Goal: Complete application form

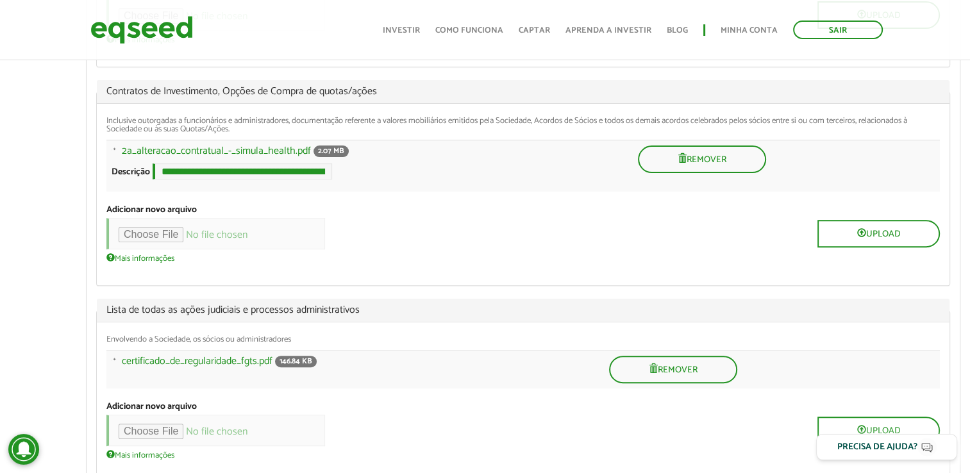
scroll to position [385, 0]
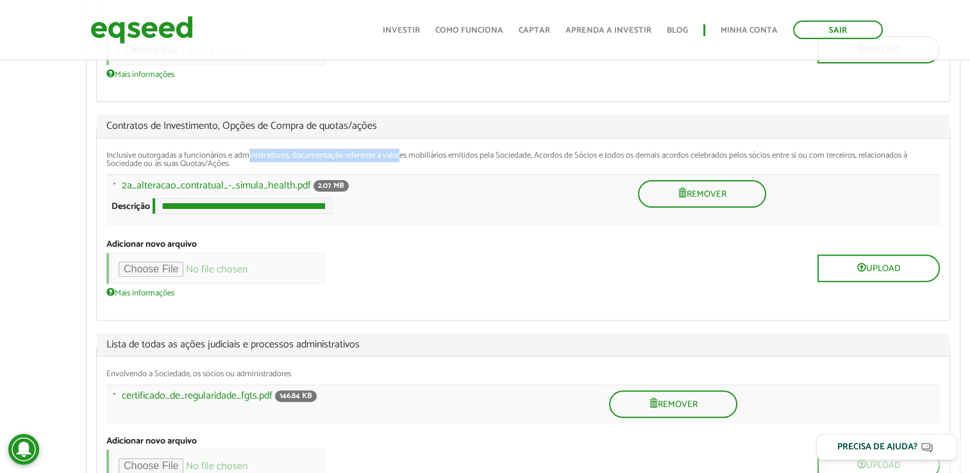
drag, startPoint x: 277, startPoint y: 158, endPoint x: 405, endPoint y: 154, distance: 128.3
click at [405, 154] on div "Inclusive outorgadas a funcionários e administradores, documentação referente a…" at bounding box center [522, 159] width 833 height 17
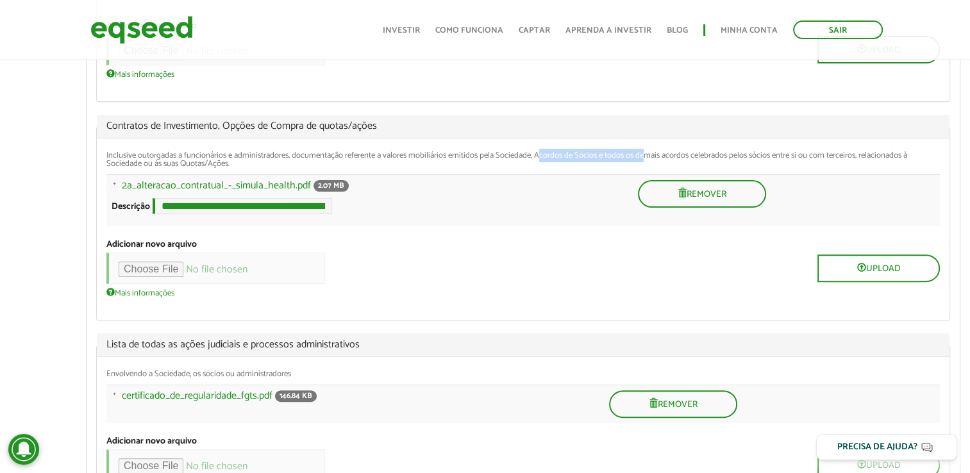
drag, startPoint x: 405, startPoint y: 154, endPoint x: 651, endPoint y: 155, distance: 246.1
click at [651, 155] on div "Inclusive outorgadas a funcionários e administradores, documentação referente a…" at bounding box center [522, 159] width 833 height 17
click at [569, 156] on div "Inclusive outorgadas a funcionários e administradores, documentação referente a…" at bounding box center [522, 159] width 833 height 17
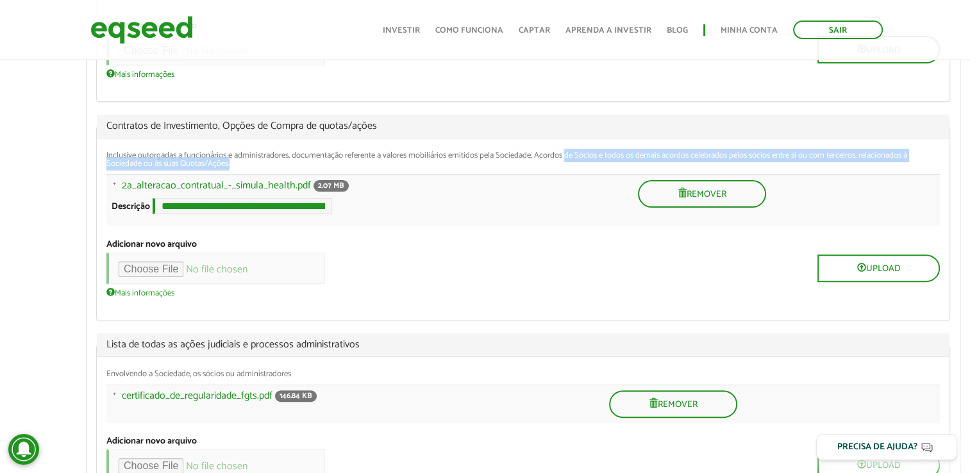
drag, startPoint x: 569, startPoint y: 156, endPoint x: 903, endPoint y: 167, distance: 334.1
click at [903, 167] on div "Inclusive outorgadas a funcionários e administradores, documentação referente a…" at bounding box center [522, 159] width 833 height 17
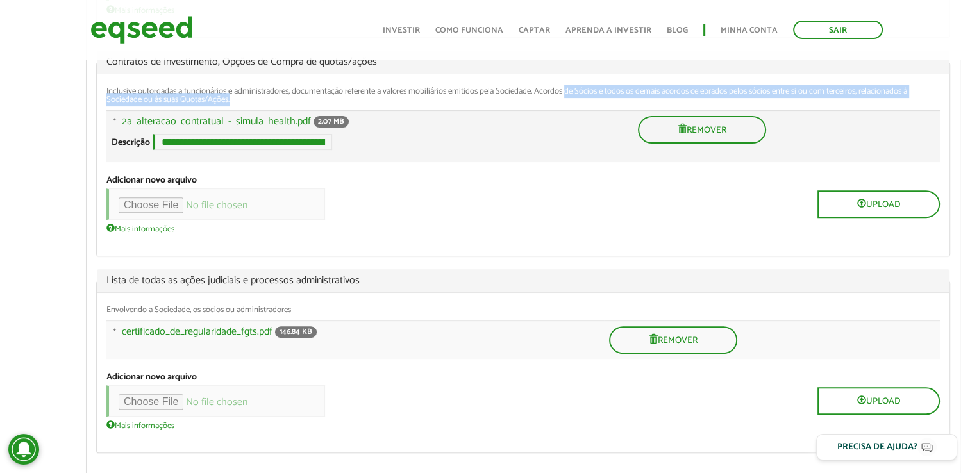
scroll to position [513, 0]
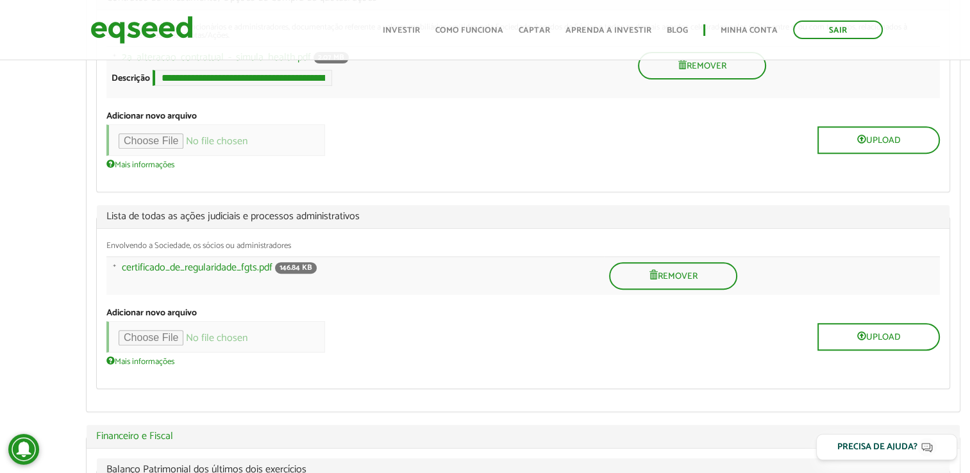
drag, startPoint x: 200, startPoint y: 225, endPoint x: 355, endPoint y: 222, distance: 155.2
click at [355, 222] on span "Lista de todas as ações judiciais e processos administrativos" at bounding box center [522, 217] width 833 height 10
drag, startPoint x: 133, startPoint y: 249, endPoint x: 286, endPoint y: 252, distance: 152.6
click at [286, 250] on div "Envolvendo a Sociedade, os sócios ou administradores" at bounding box center [522, 246] width 833 height 8
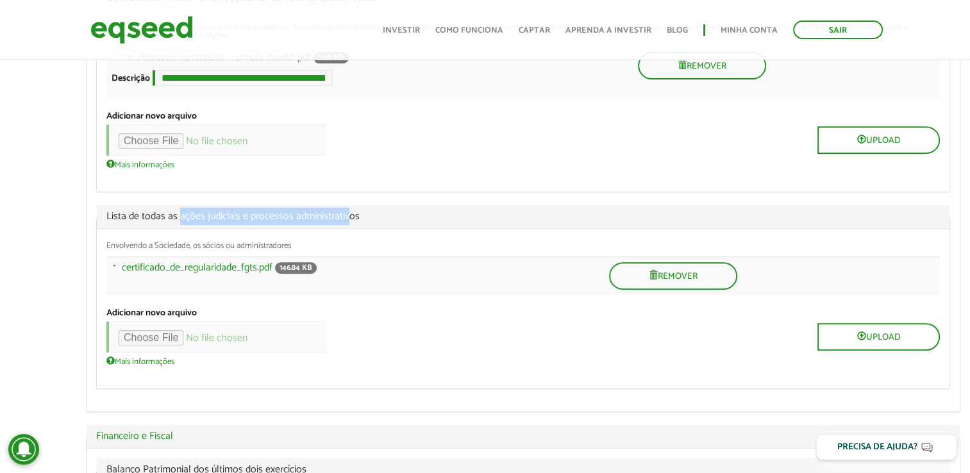
drag, startPoint x: 178, startPoint y: 226, endPoint x: 350, endPoint y: 217, distance: 172.6
click at [350, 217] on span "Lista de todas as ações judiciais e processos administrativos" at bounding box center [522, 217] width 833 height 10
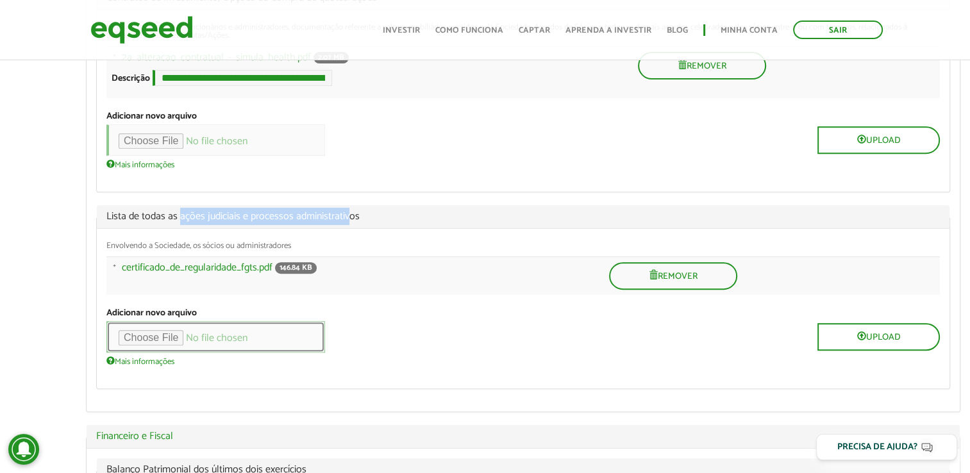
click at [172, 340] on input "file" at bounding box center [215, 336] width 219 height 31
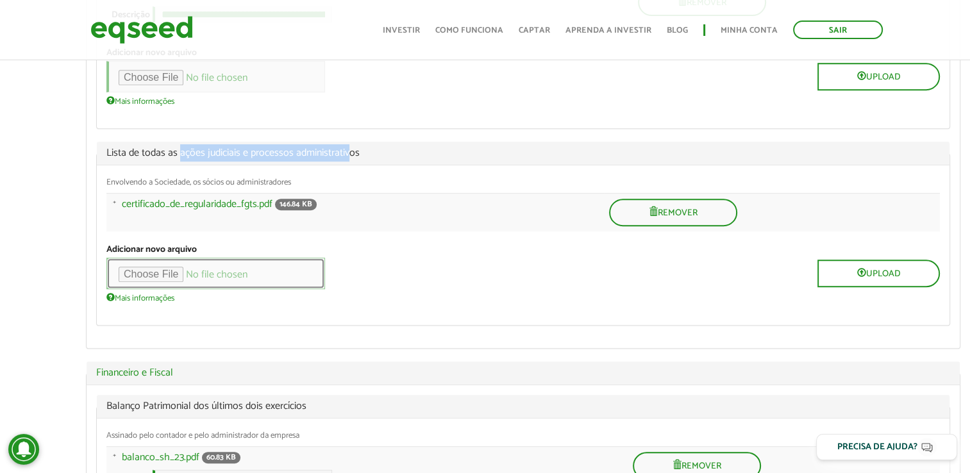
scroll to position [577, 0]
click at [240, 158] on span "Lista de todas as ações judiciais e processos administrativos" at bounding box center [522, 152] width 833 height 10
click at [163, 281] on input "file" at bounding box center [215, 272] width 219 height 31
type input "**********"
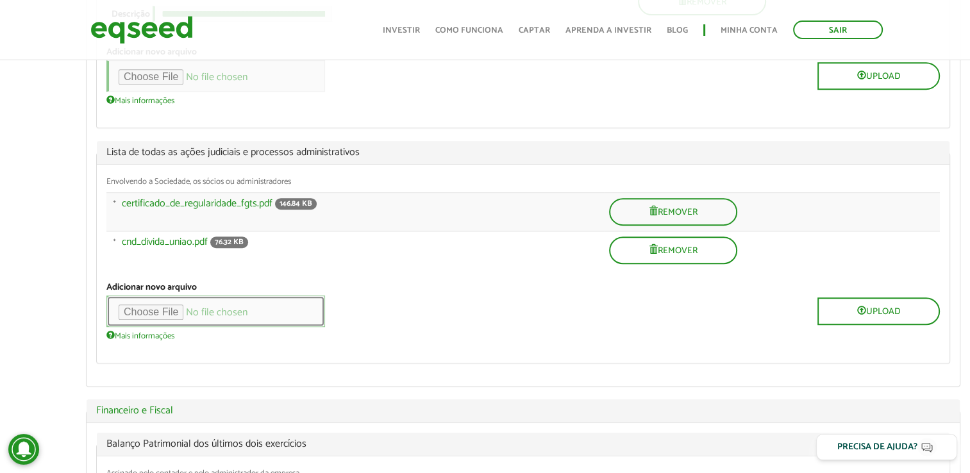
click at [156, 319] on input "file" at bounding box center [215, 311] width 219 height 31
type input "**********"
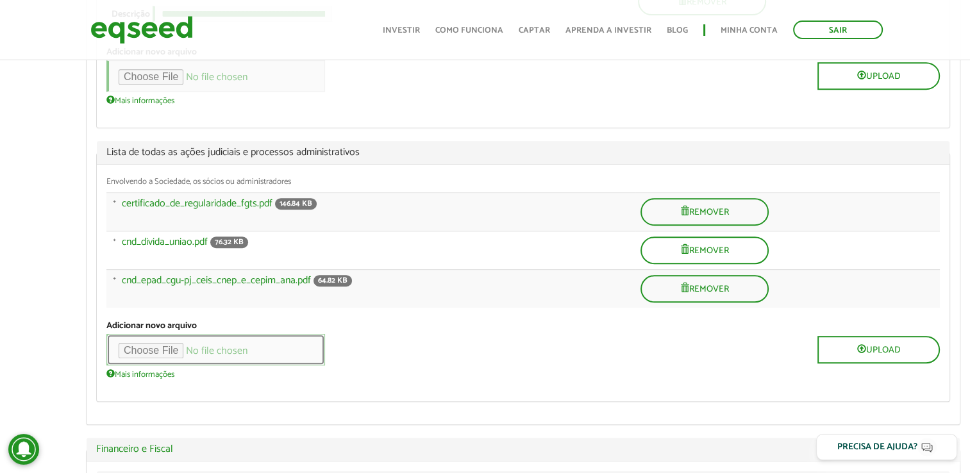
click at [157, 356] on input "file" at bounding box center [215, 349] width 219 height 31
type input "**********"
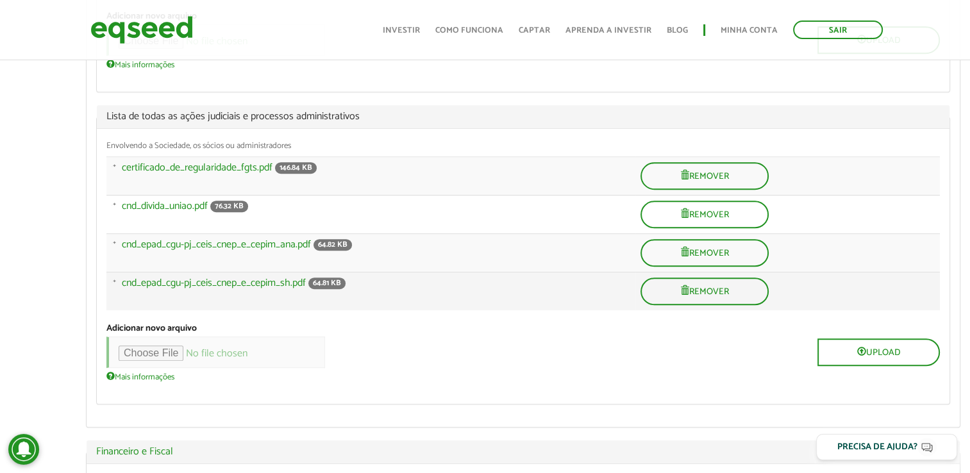
scroll to position [705, 0]
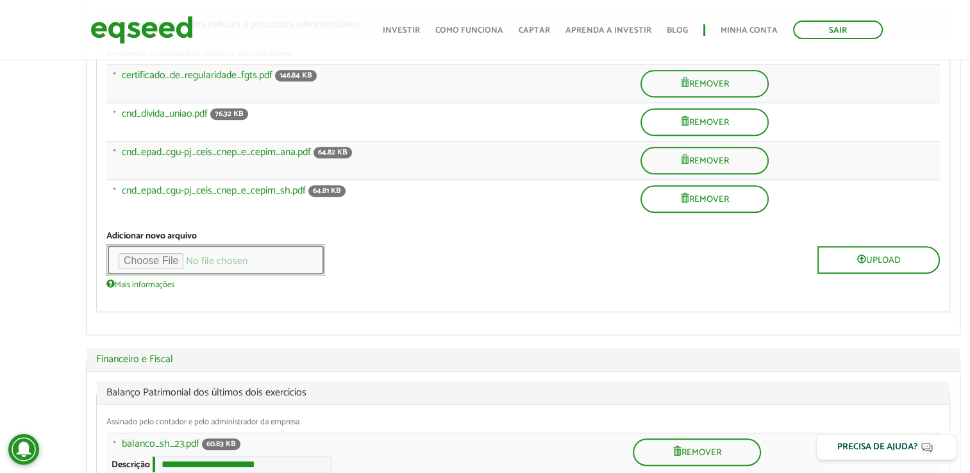
click at [154, 261] on input "file" at bounding box center [215, 259] width 219 height 31
type input "**********"
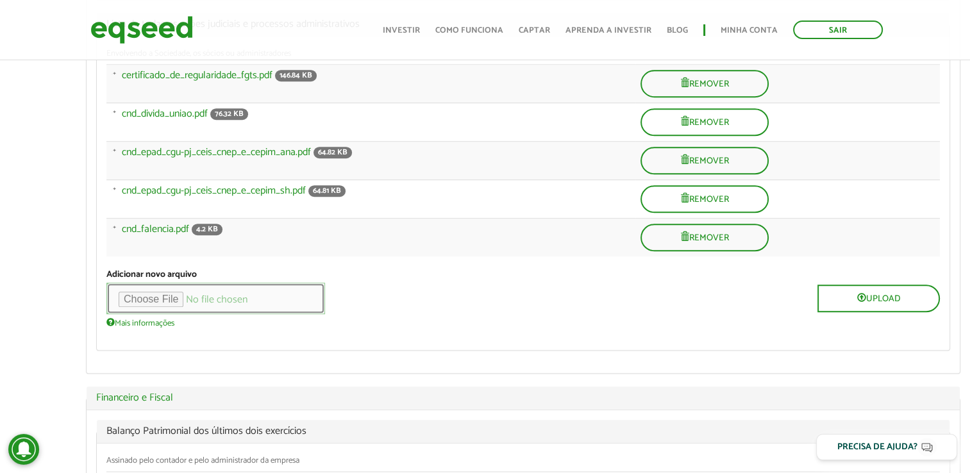
click at [144, 301] on input "file" at bounding box center [215, 298] width 219 height 31
type input "**********"
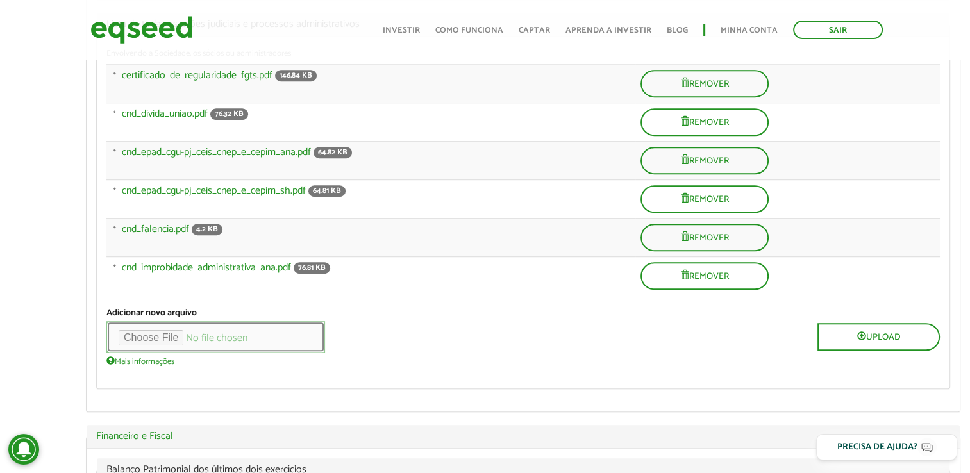
click at [147, 339] on input "file" at bounding box center [215, 336] width 219 height 31
type input "**********"
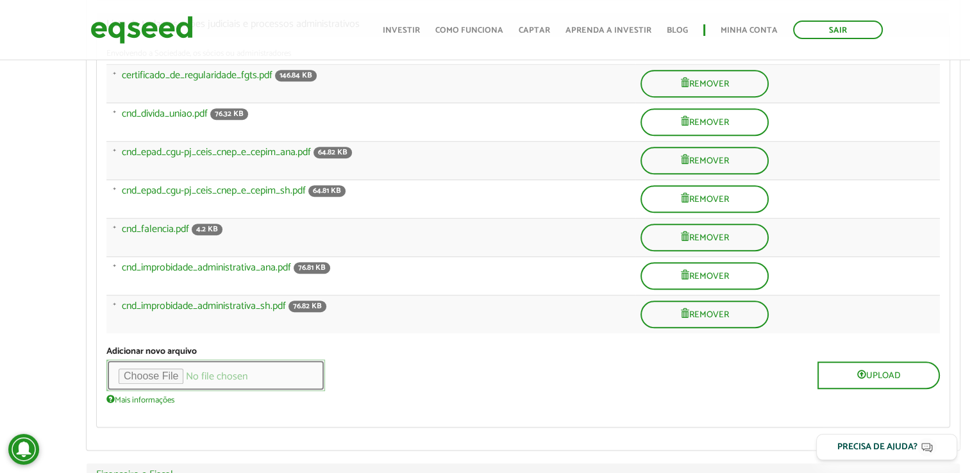
click at [161, 381] on input "file" at bounding box center [215, 375] width 219 height 31
type input "**********"
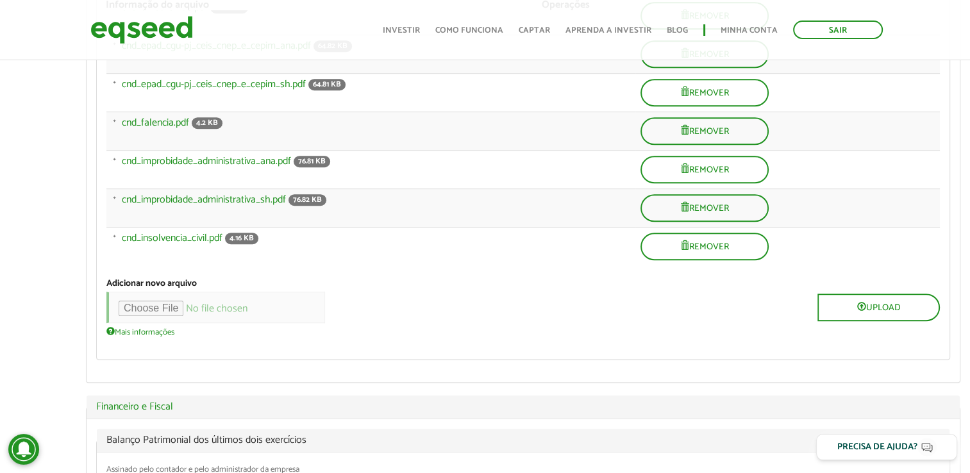
scroll to position [833, 0]
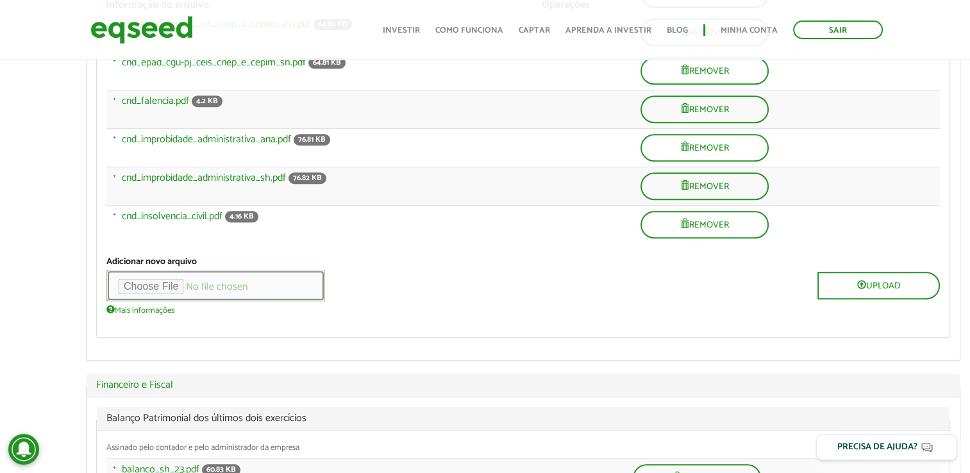
click at [163, 292] on input "file" at bounding box center [215, 285] width 219 height 31
type input "**********"
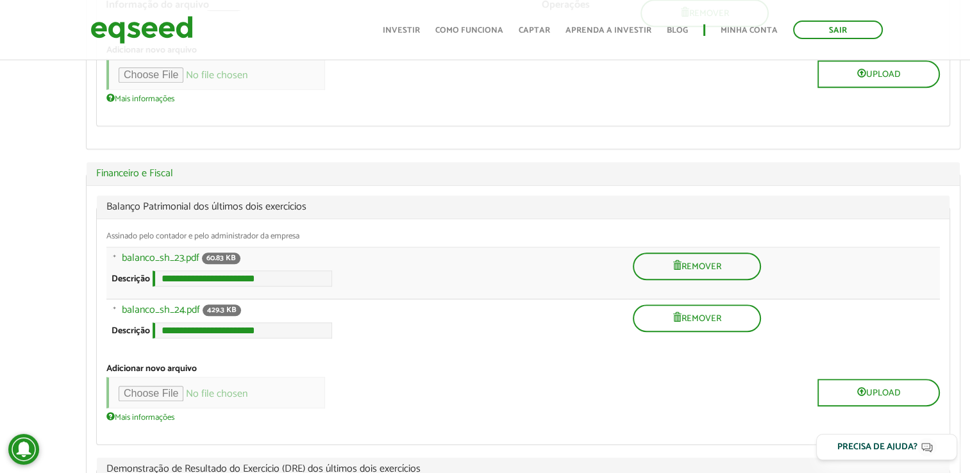
scroll to position [1090, 0]
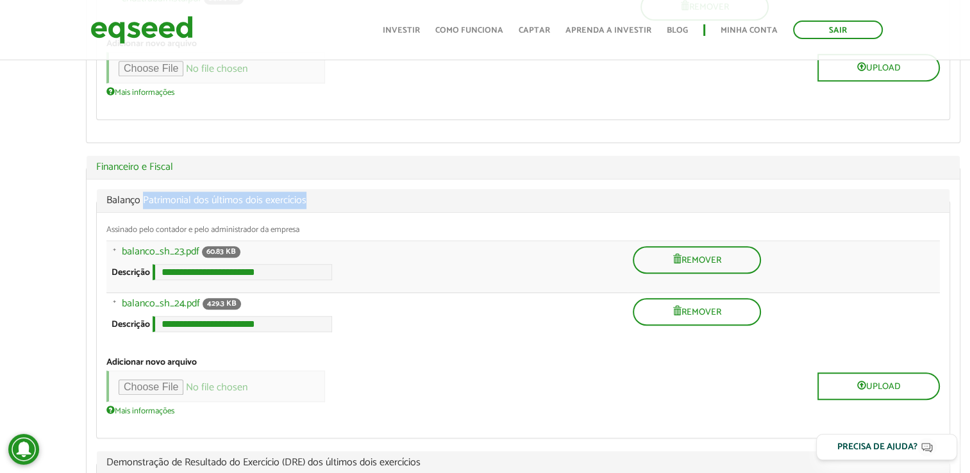
drag, startPoint x: 144, startPoint y: 201, endPoint x: 313, endPoint y: 201, distance: 169.2
click at [313, 201] on span "Balanço Patrimonial dos últimos dois exercícios" at bounding box center [522, 201] width 833 height 10
click at [71, 222] on aside "Ana Paula Almeida Corrêa left_panel_close Pessoal person Meu perfil finance_mod…" at bounding box center [38, 357] width 76 height 2753
drag, startPoint x: 169, startPoint y: 201, endPoint x: 326, endPoint y: 201, distance: 156.4
click at [326, 201] on span "Balanço Patrimonial dos últimos dois exercícios" at bounding box center [522, 201] width 833 height 10
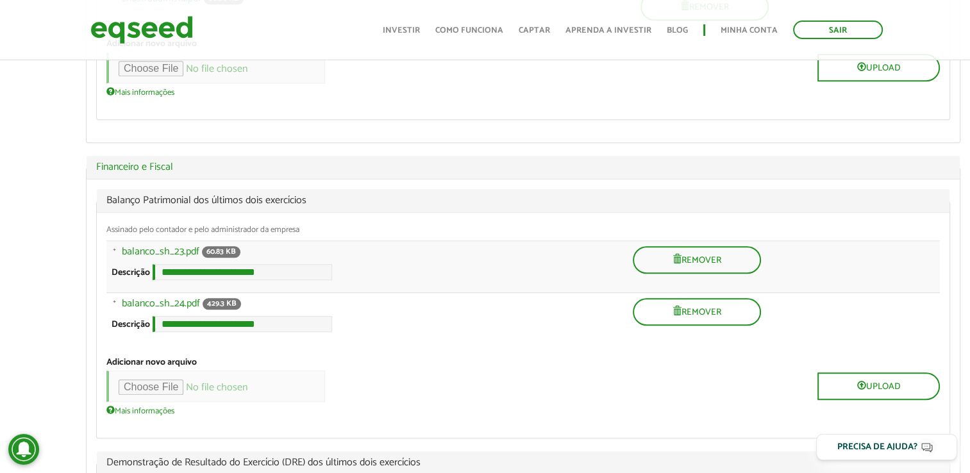
click at [19, 258] on aside "Ana Paula Almeida Corrêa left_panel_close Pessoal person Meu perfil finance_mod…" at bounding box center [38, 357] width 76 height 2753
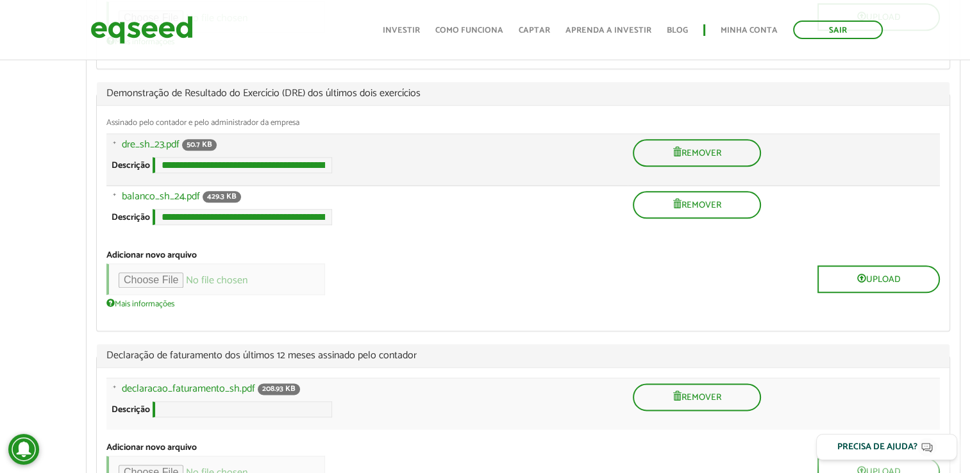
scroll to position [1474, 0]
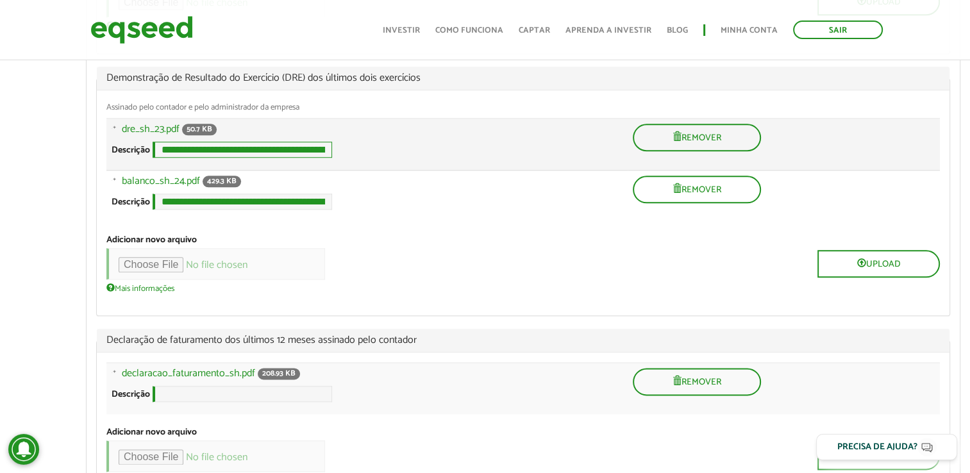
click at [290, 158] on input "**********" at bounding box center [242, 150] width 179 height 16
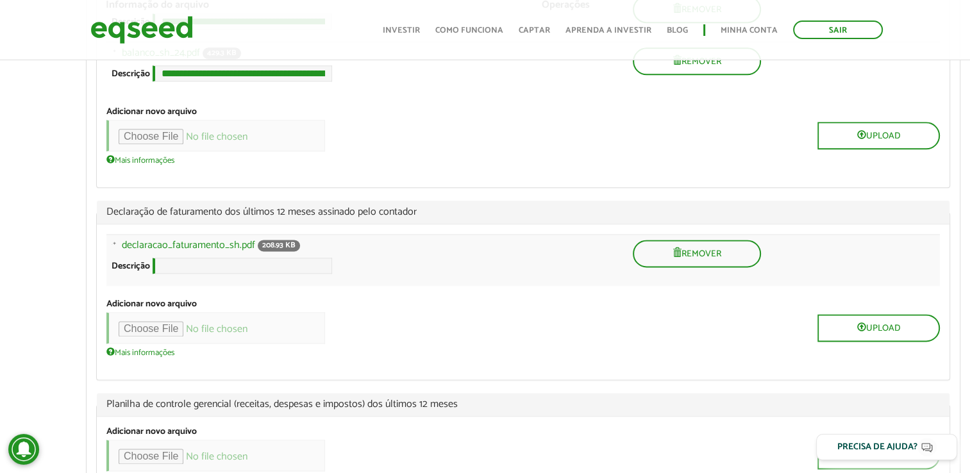
scroll to position [1667, 0]
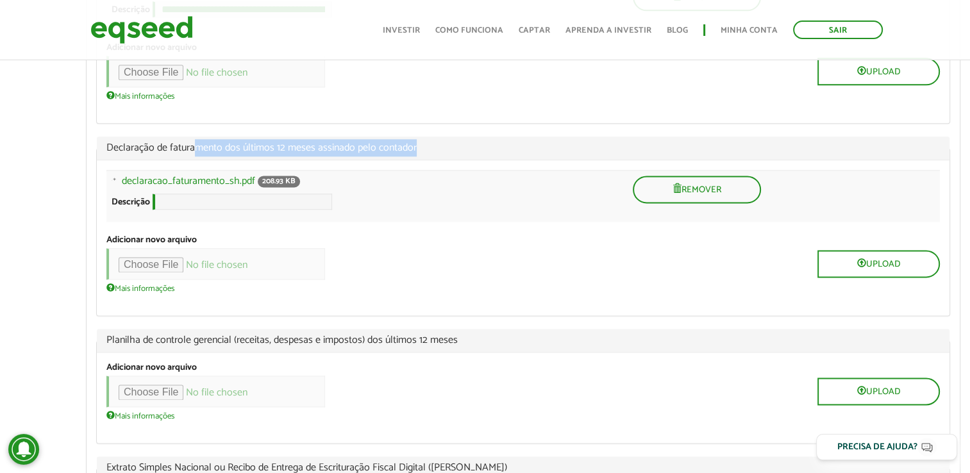
drag, startPoint x: 195, startPoint y: 163, endPoint x: 432, endPoint y: 164, distance: 237.2
click at [432, 153] on span "Declaração de faturamento dos últimos 12 meses assinado pelo contador" at bounding box center [522, 148] width 833 height 10
click at [308, 153] on span "Declaração de faturamento dos últimos 12 meses assinado pelo contador" at bounding box center [522, 148] width 833 height 10
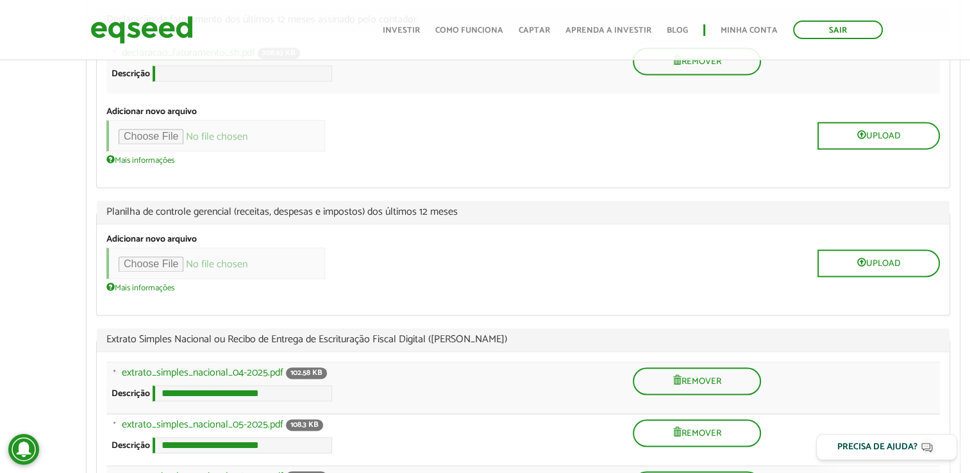
scroll to position [1731, 0]
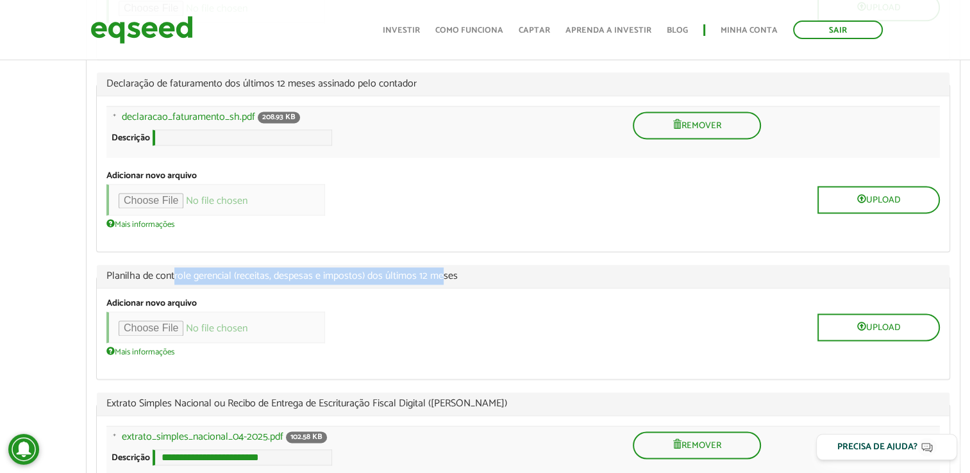
drag, startPoint x: 174, startPoint y: 303, endPoint x: 442, endPoint y: 304, distance: 267.9
click at [442, 281] on span "Planilha de controle gerencial (receitas, despesas e impostos) dos últimos 12 m…" at bounding box center [522, 276] width 833 height 10
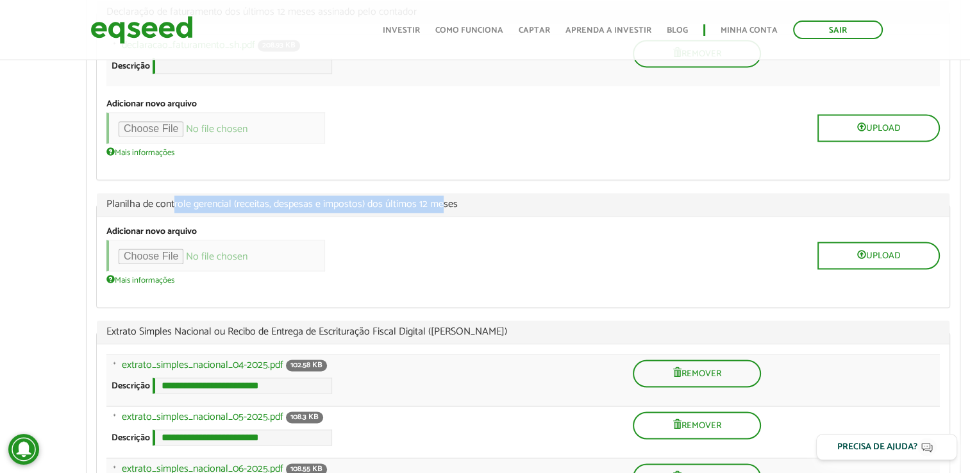
scroll to position [1859, 0]
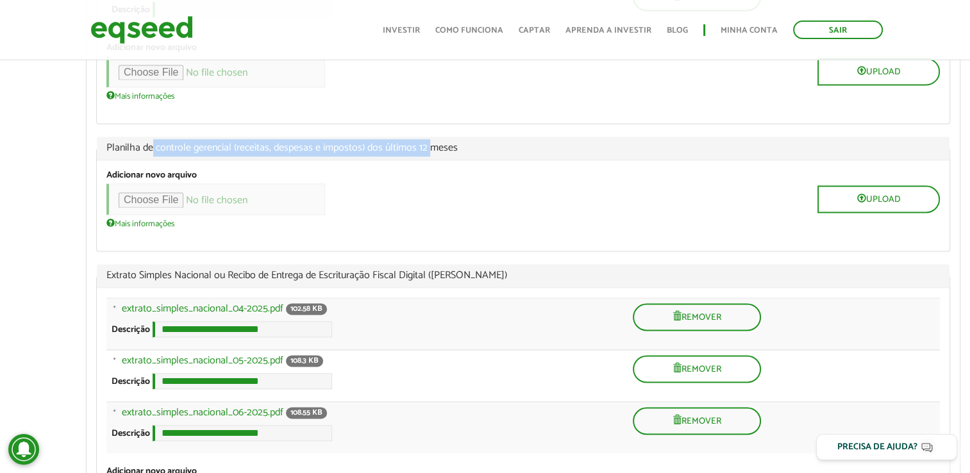
drag, startPoint x: 153, startPoint y: 173, endPoint x: 430, endPoint y: 163, distance: 277.7
click at [430, 153] on span "Planilha de controle gerencial (receitas, despesas e impostos) dos últimos 12 m…" at bounding box center [522, 148] width 833 height 10
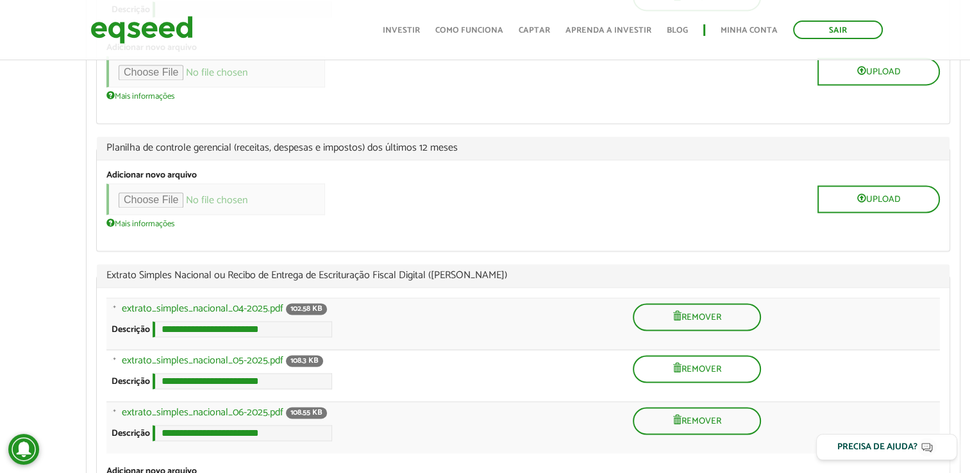
click at [87, 183] on div "**********" at bounding box center [523, 158] width 873 height 1497
drag, startPoint x: 265, startPoint y: 172, endPoint x: 425, endPoint y: 168, distance: 160.3
click at [425, 153] on span "Planilha de controle gerencial (receitas, despesas e impostos) dos últimos 12 m…" at bounding box center [522, 148] width 833 height 10
click at [328, 153] on span "Planilha de controle gerencial (receitas, despesas e impostos) dos últimos 12 m…" at bounding box center [522, 148] width 833 height 10
click at [295, 153] on span "Planilha de controle gerencial (receitas, despesas e impostos) dos últimos 12 m…" at bounding box center [522, 148] width 833 height 10
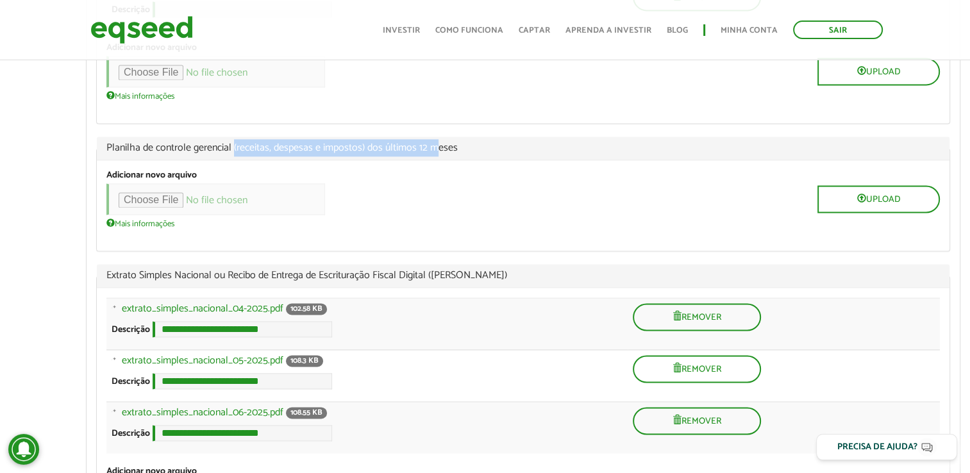
drag, startPoint x: 233, startPoint y: 172, endPoint x: 432, endPoint y: 170, distance: 199.4
click at [432, 153] on span "Planilha de controle gerencial (receitas, despesas e impostos) dos últimos 12 m…" at bounding box center [522, 148] width 833 height 10
click at [208, 153] on span "Planilha de controle gerencial (receitas, despesas e impostos) dos últimos 12 m…" at bounding box center [522, 148] width 833 height 10
drag, startPoint x: 158, startPoint y: 169, endPoint x: 459, endPoint y: 163, distance: 301.3
click at [459, 160] on legend "Planilha de controle gerencial (receitas, despesas e impostos) dos últimos 12 m…" at bounding box center [523, 149] width 853 height 24
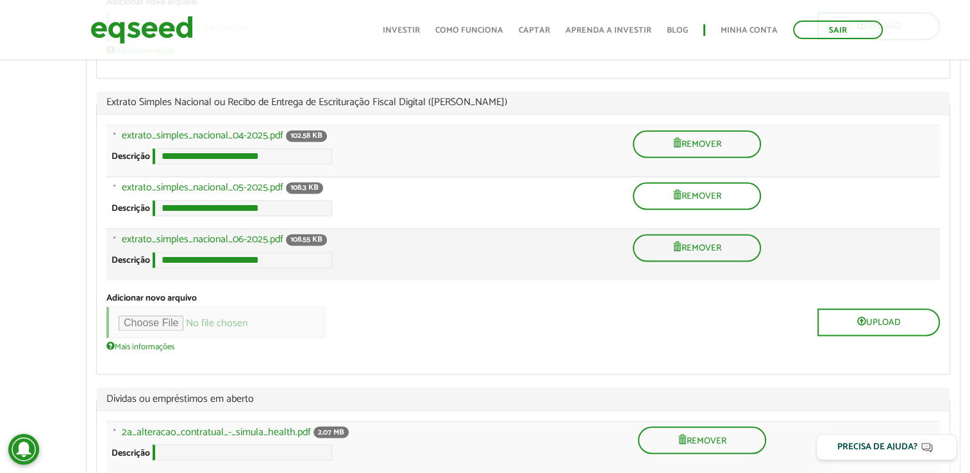
scroll to position [2051, 0]
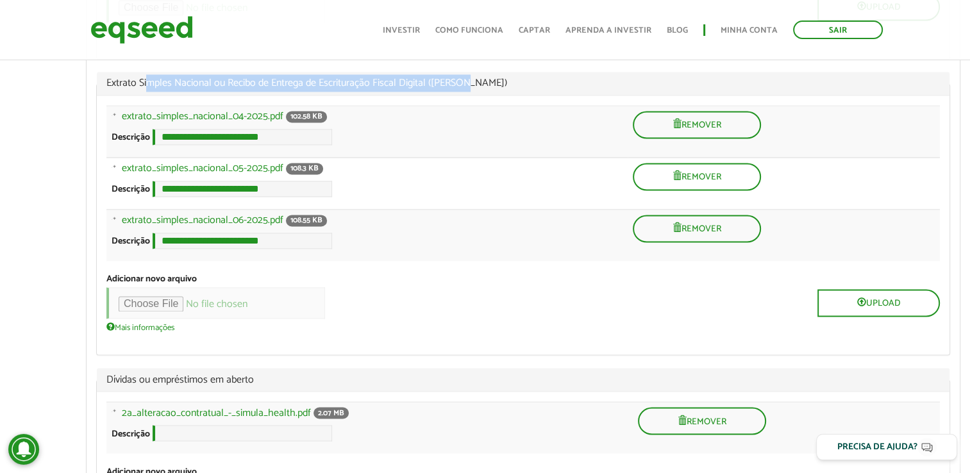
drag, startPoint x: 149, startPoint y: 103, endPoint x: 462, endPoint y: 99, distance: 312.2
click at [462, 88] on span "Extrato Simples Nacional ou Recibo de Entrega de Escrituração Fiscal Digital ([…" at bounding box center [522, 83] width 833 height 10
click at [239, 88] on span "Extrato Simples Nacional ou Recibo de Entrega de Escrituração Fiscal Digital ([…" at bounding box center [522, 83] width 833 height 10
drag, startPoint x: 233, startPoint y: 103, endPoint x: 393, endPoint y: 98, distance: 160.3
click at [393, 88] on span "Extrato Simples Nacional ou Recibo de Entrega de Escrituração Fiscal Digital ([…" at bounding box center [522, 83] width 833 height 10
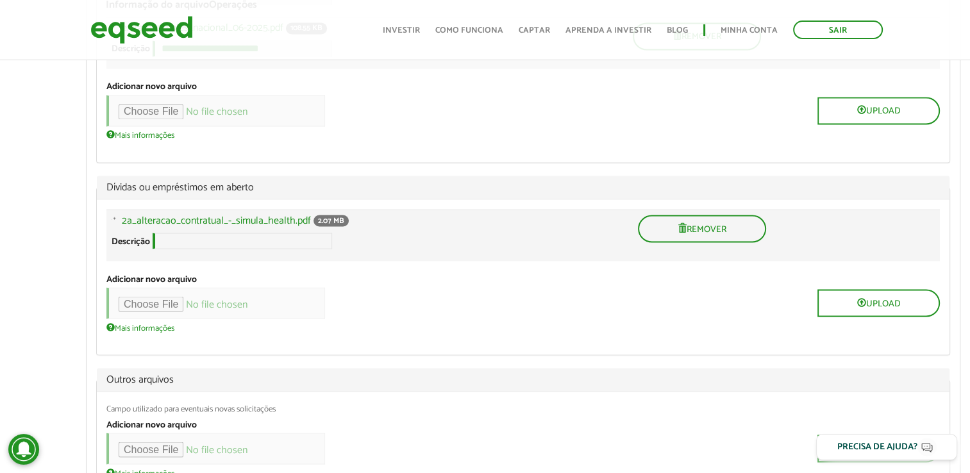
scroll to position [2413, 0]
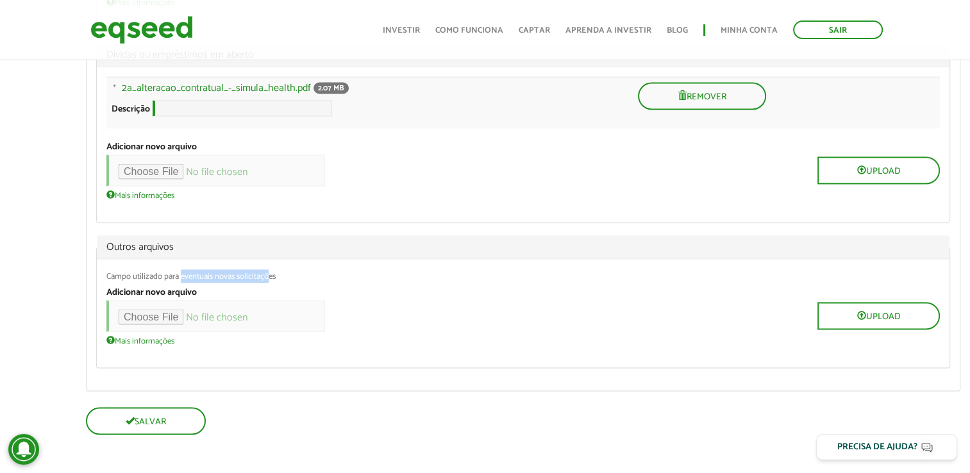
drag, startPoint x: 207, startPoint y: 283, endPoint x: 269, endPoint y: 278, distance: 62.3
click at [269, 278] on div "Campo utilizado para eventuais novas solicitações" at bounding box center [522, 276] width 833 height 8
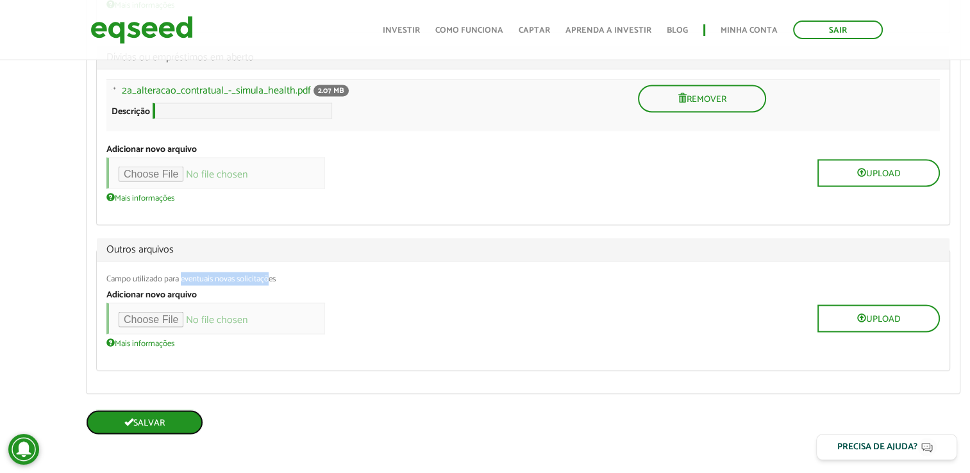
scroll to position [2410, 0]
click at [168, 419] on button "Salvar" at bounding box center [144, 422] width 117 height 25
